Goal: Navigation & Orientation: Find specific page/section

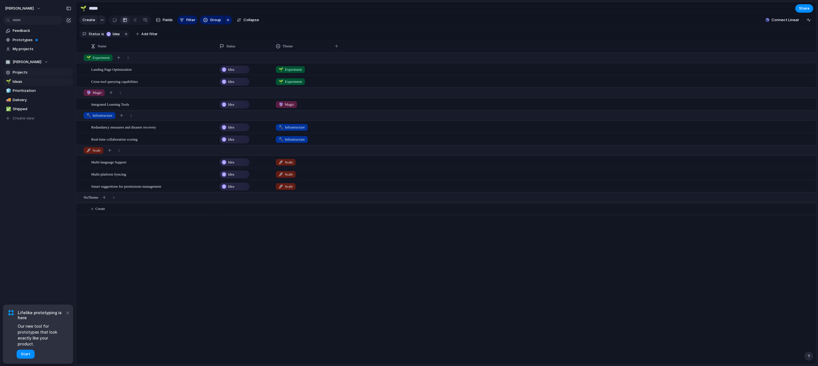
click at [45, 72] on span "Projects" at bounding box center [42, 73] width 59 height 6
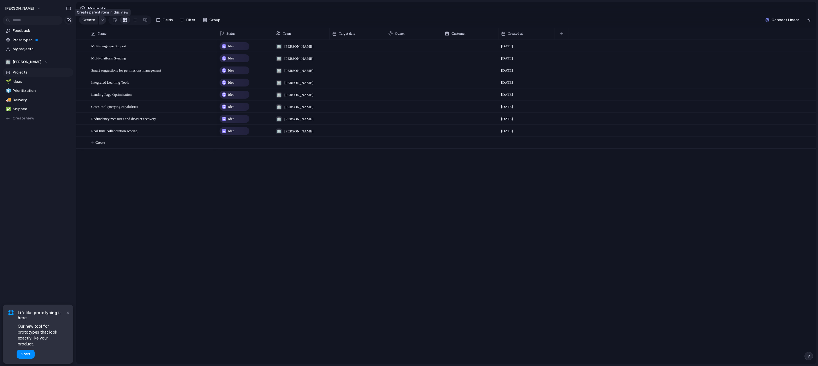
click at [104, 20] on button "button" at bounding box center [102, 19] width 7 height 9
click at [102, 21] on div "Goal Program Initiative Launch Project Customize" at bounding box center [409, 183] width 818 height 366
click at [208, 49] on div at bounding box center [210, 46] width 10 height 7
click at [44, 82] on span "Ideas" at bounding box center [42, 82] width 59 height 6
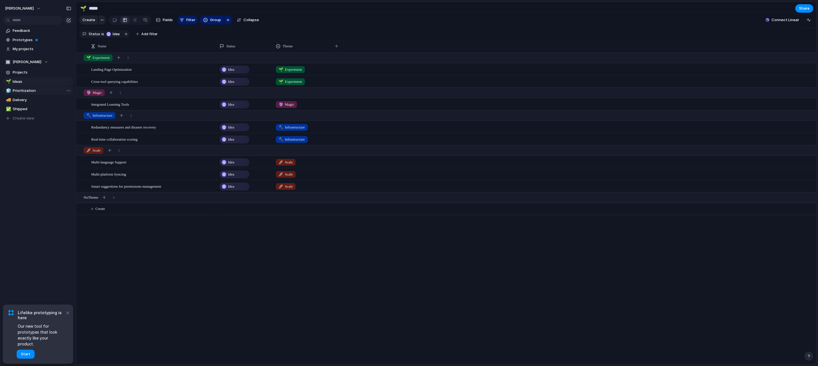
click at [39, 88] on span "Prioritization" at bounding box center [42, 91] width 59 height 6
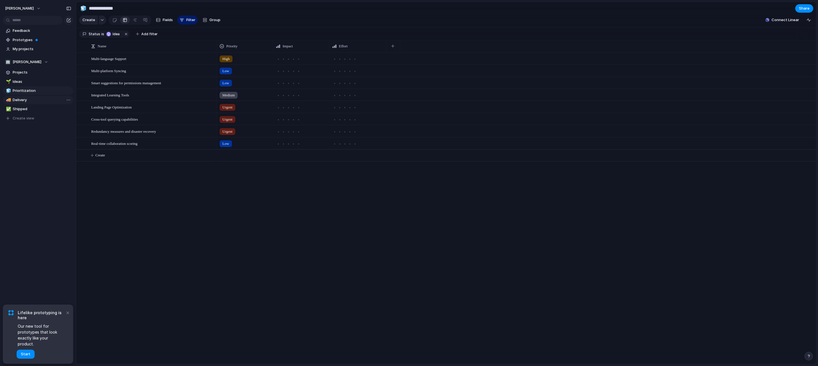
click at [34, 98] on span "Delivery" at bounding box center [42, 100] width 59 height 6
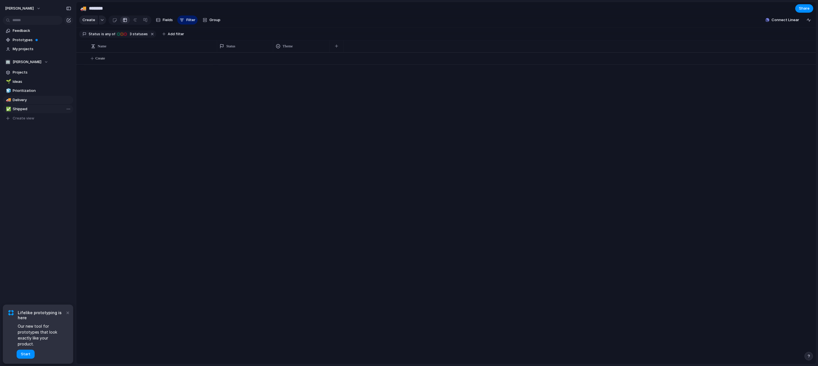
click at [32, 107] on span "Shipped" at bounding box center [42, 109] width 59 height 6
type input "*******"
click at [42, 41] on span "Prototypes" at bounding box center [42, 40] width 59 height 6
click at [34, 73] on span "Projects" at bounding box center [42, 73] width 59 height 6
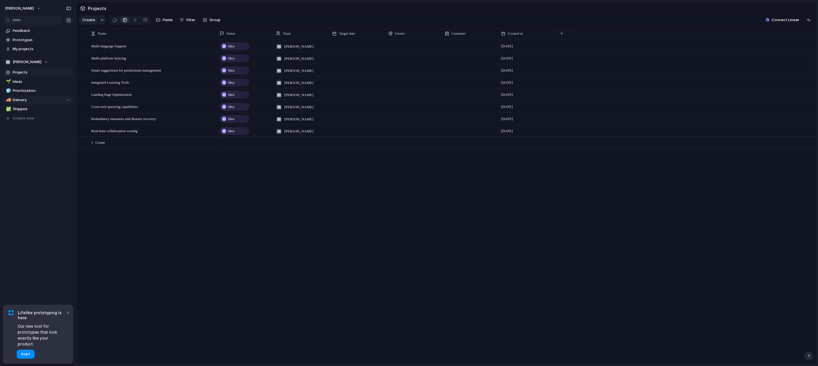
click at [28, 100] on span "Delivery" at bounding box center [42, 100] width 59 height 6
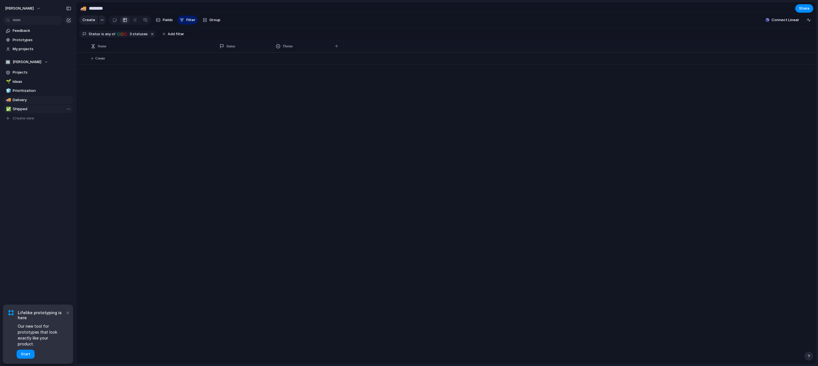
click at [30, 107] on span "Shipped" at bounding box center [42, 109] width 59 height 6
type input "*******"
click at [61, 73] on span "Projects" at bounding box center [42, 73] width 59 height 6
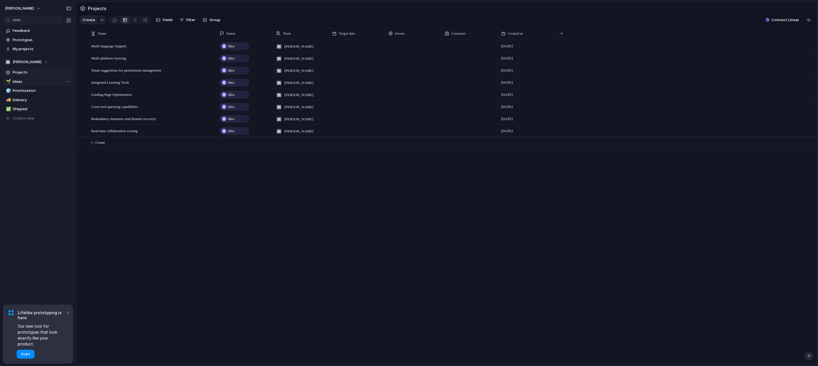
click at [42, 83] on span "Ideas" at bounding box center [42, 82] width 59 height 6
